Goal: Task Accomplishment & Management: Use online tool/utility

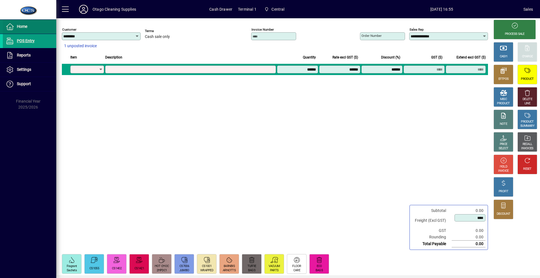
click at [52, 26] on span at bounding box center [29, 26] width 53 height 13
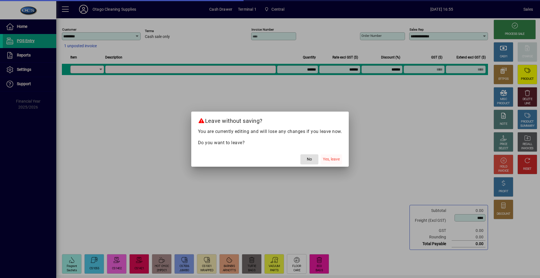
click at [331, 162] on span "button" at bounding box center [330, 159] width 21 height 13
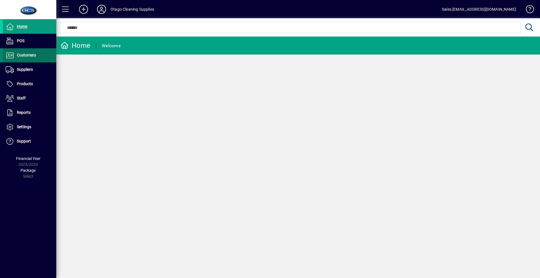
click at [30, 56] on span "Customers" at bounding box center [26, 55] width 19 height 4
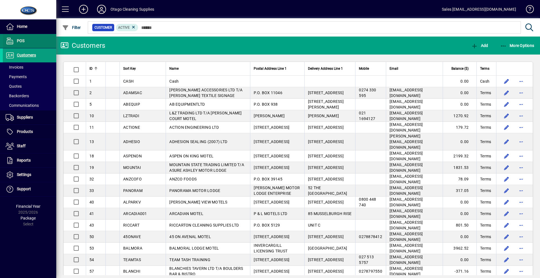
click at [15, 40] on span "POS" at bounding box center [14, 41] width 22 height 7
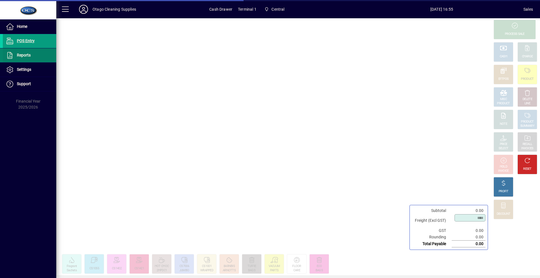
click at [28, 60] on span at bounding box center [29, 55] width 53 height 13
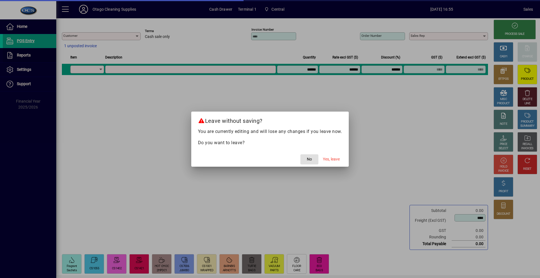
type input "********"
type input "**********"
click at [323, 157] on span "Yes, leave" at bounding box center [331, 159] width 17 height 6
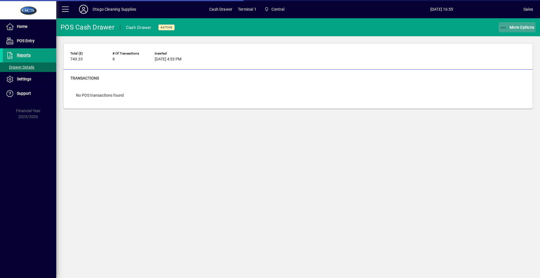
click at [505, 27] on icon "button" at bounding box center [503, 28] width 7 height 6
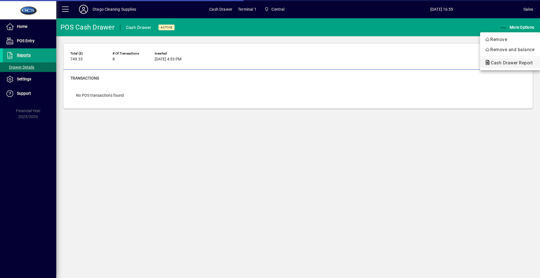
click at [523, 64] on span "Cash Drawer Report" at bounding box center [509, 62] width 51 height 5
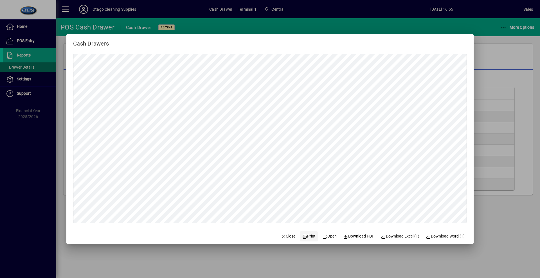
click at [307, 238] on span "Print" at bounding box center [308, 236] width 13 height 6
click at [282, 240] on span "button" at bounding box center [288, 236] width 19 height 13
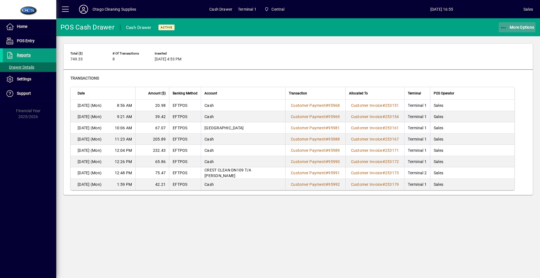
click at [510, 31] on span "button" at bounding box center [516, 27] width 37 height 13
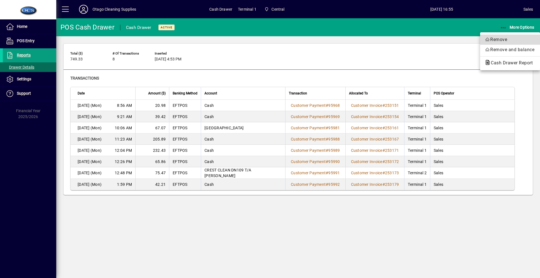
click at [494, 41] on span "Remove" at bounding box center [509, 39] width 51 height 7
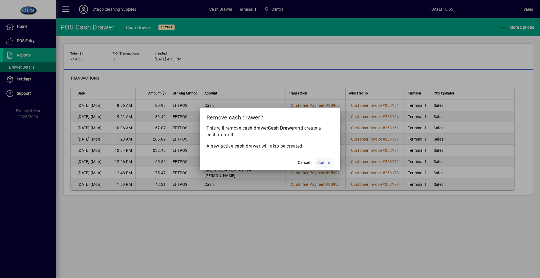
click at [332, 164] on span at bounding box center [324, 162] width 19 height 13
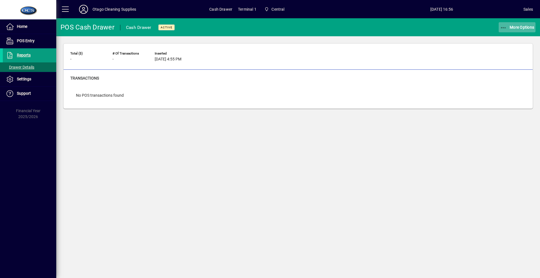
click at [521, 30] on span "button" at bounding box center [516, 27] width 37 height 13
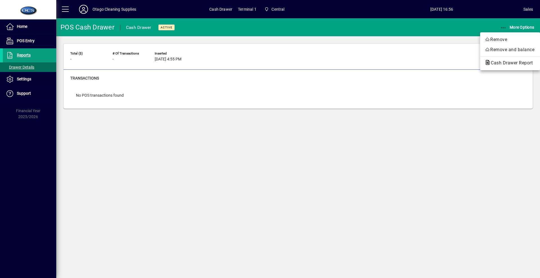
drag, startPoint x: 430, startPoint y: 144, endPoint x: 399, endPoint y: 140, distance: 31.2
click at [430, 144] on div at bounding box center [270, 139] width 540 height 278
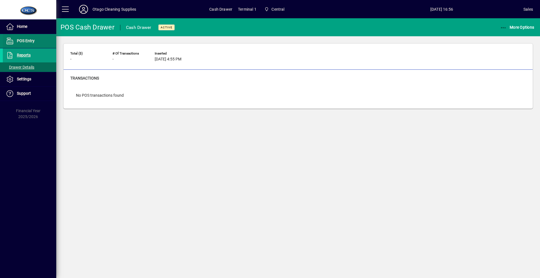
click at [35, 44] on span at bounding box center [29, 40] width 53 height 13
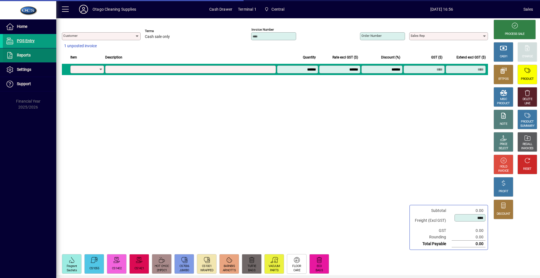
type input "********"
type input "**********"
click at [32, 52] on span at bounding box center [29, 55] width 53 height 13
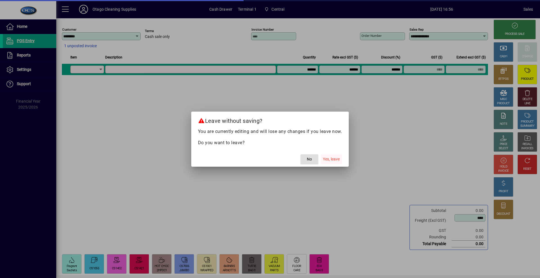
click at [327, 159] on span "Yes, leave" at bounding box center [331, 159] width 17 height 6
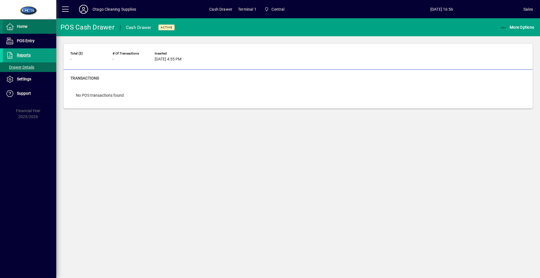
click at [16, 28] on span "Home" at bounding box center [15, 26] width 24 height 7
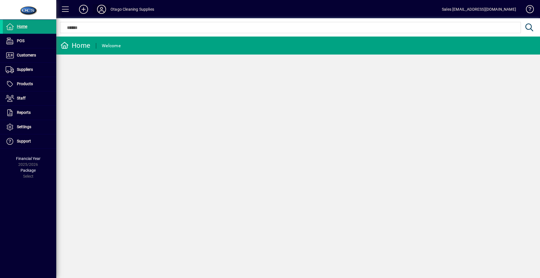
click at [100, 7] on icon at bounding box center [101, 9] width 11 height 9
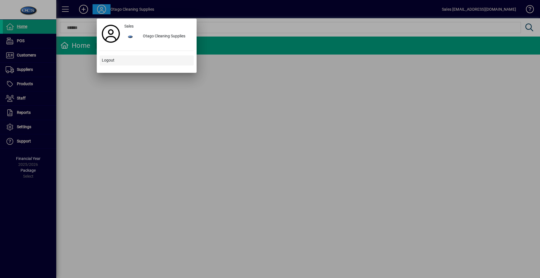
click at [118, 64] on span at bounding box center [146, 60] width 94 height 13
